Goal: Information Seeking & Learning: Check status

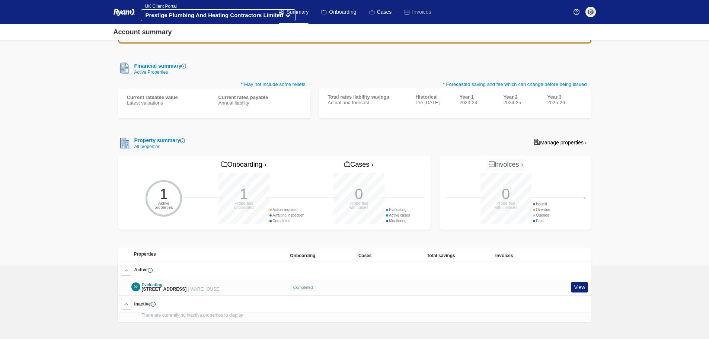
scroll to position [71, 0]
click at [133, 282] on div at bounding box center [135, 286] width 9 height 9
click at [571, 282] on div "View" at bounding box center [575, 287] width 34 height 11
click at [578, 283] on link "View" at bounding box center [579, 287] width 17 height 11
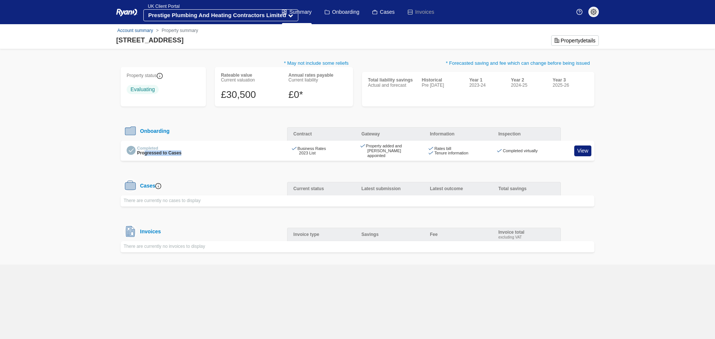
drag, startPoint x: 150, startPoint y: 152, endPoint x: 193, endPoint y: 151, distance: 43.6
click at [193, 151] on div "Completed Progressed to Cases" at bounding box center [204, 151] width 155 height 10
drag, startPoint x: 193, startPoint y: 151, endPoint x: 211, endPoint y: 150, distance: 17.9
click at [193, 151] on div "Completed Progressed to Cases" at bounding box center [204, 151] width 155 height 10
drag, startPoint x: 321, startPoint y: 147, endPoint x: 518, endPoint y: 150, distance: 196.3
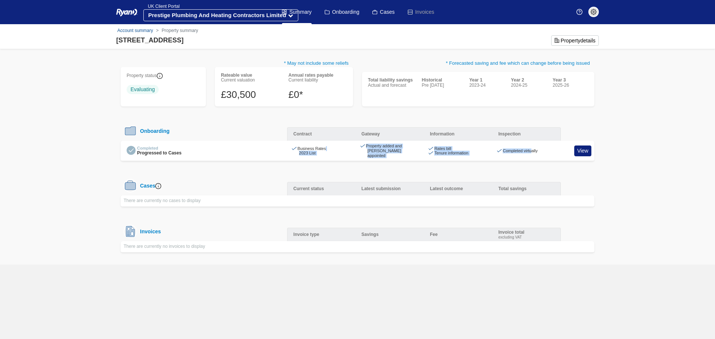
click at [517, 150] on div "Completed Progressed to Cases Business Rates 2023 List Property added and [PERS…" at bounding box center [358, 151] width 474 height 20
click at [518, 150] on div "Completed virtually" at bounding box center [526, 151] width 57 height 5
drag, startPoint x: 299, startPoint y: 79, endPoint x: 339, endPoint y: 91, distance: 41.6
click at [339, 91] on div "Annual rates payable Current liability £0*" at bounding box center [317, 87] width 67 height 28
click at [339, 92] on div "£0*" at bounding box center [318, 95] width 58 height 12
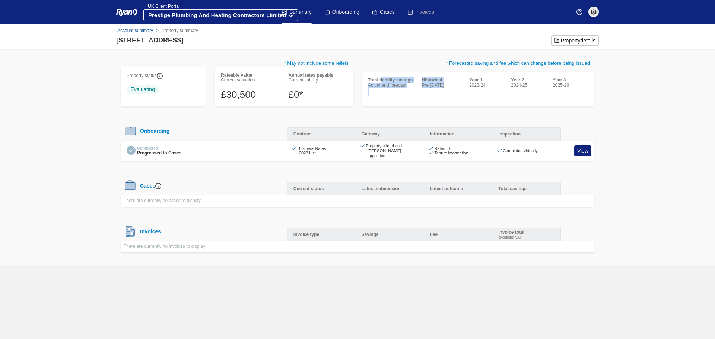
drag, startPoint x: 382, startPoint y: 80, endPoint x: 442, endPoint y: 93, distance: 60.9
click at [442, 92] on div "Total liability savings Actual and forecast Historical Pre [DATE] Year 1 2023-2…" at bounding box center [478, 87] width 220 height 18
click at [442, 93] on div "Historical Pre [DATE]" at bounding box center [441, 87] width 45 height 18
drag, startPoint x: 150, startPoint y: 91, endPoint x: 174, endPoint y: 99, distance: 25.0
click at [174, 99] on div "Property status Evaluating" at bounding box center [163, 87] width 85 height 40
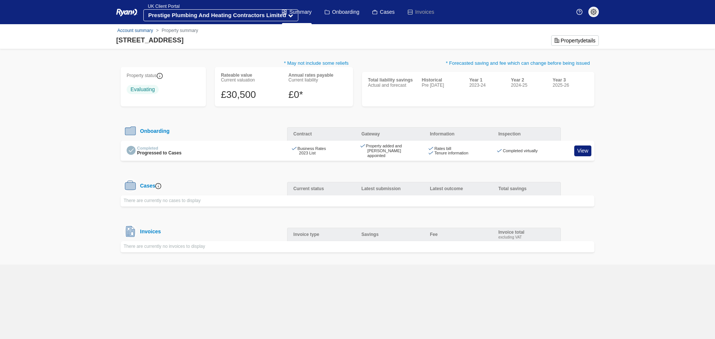
click at [174, 99] on div "Property status Evaluating" at bounding box center [163, 87] width 85 height 40
